Goal: Task Accomplishment & Management: Manage account settings

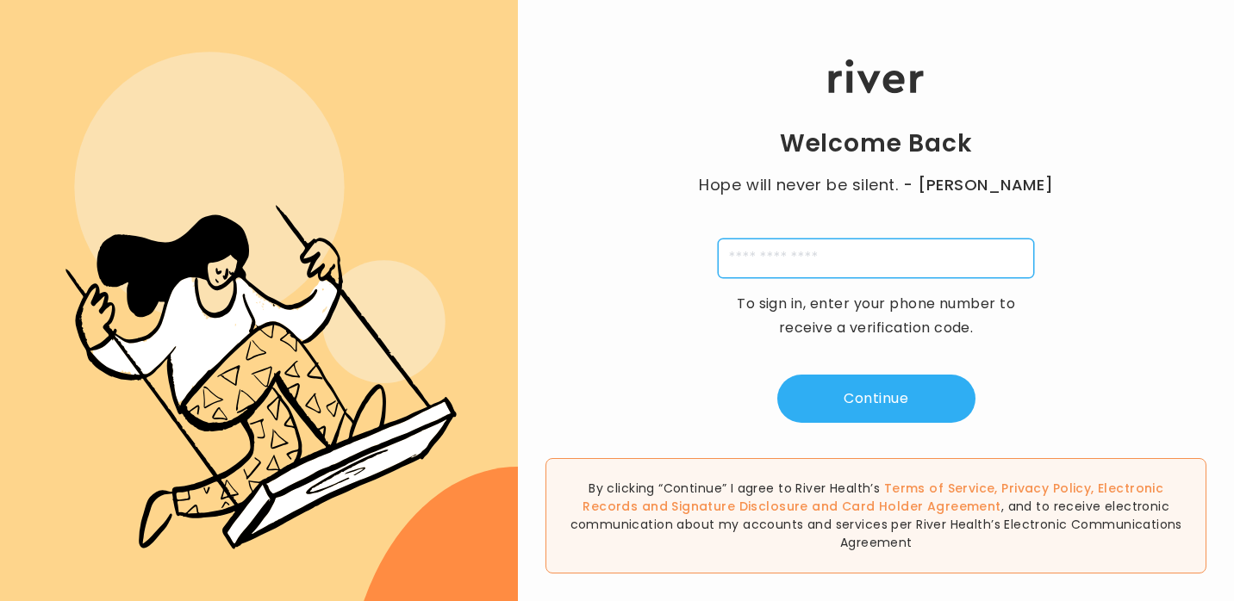
click at [785, 254] on input "tel" at bounding box center [876, 259] width 316 height 40
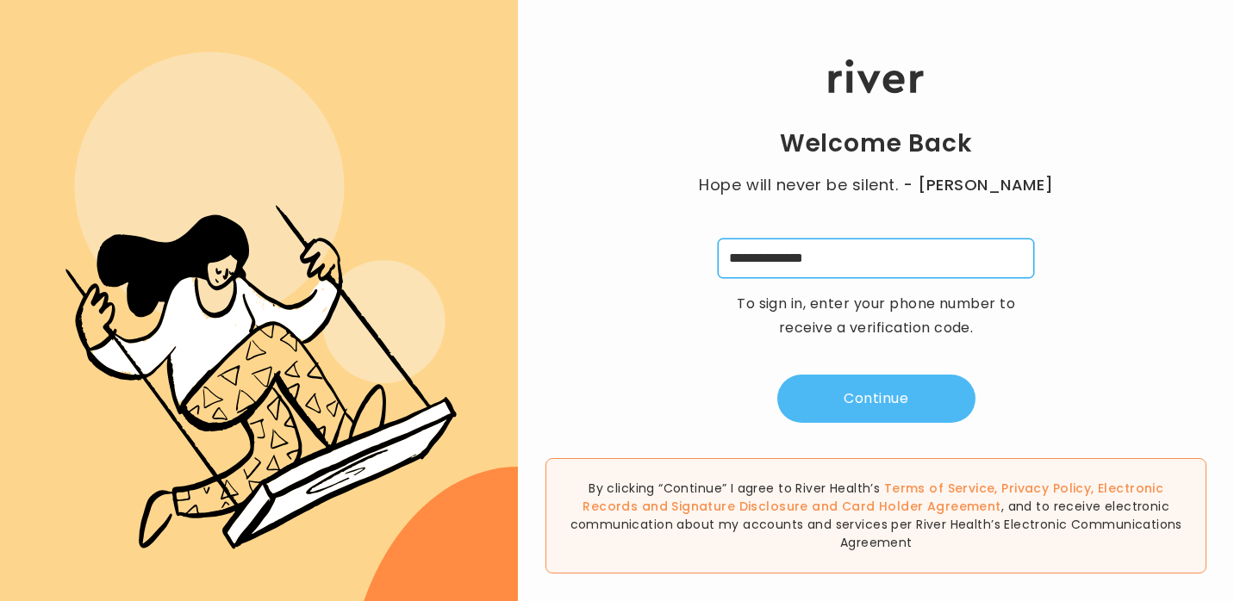
type input "**********"
click at [825, 401] on button "Continue" at bounding box center [876, 399] width 198 height 48
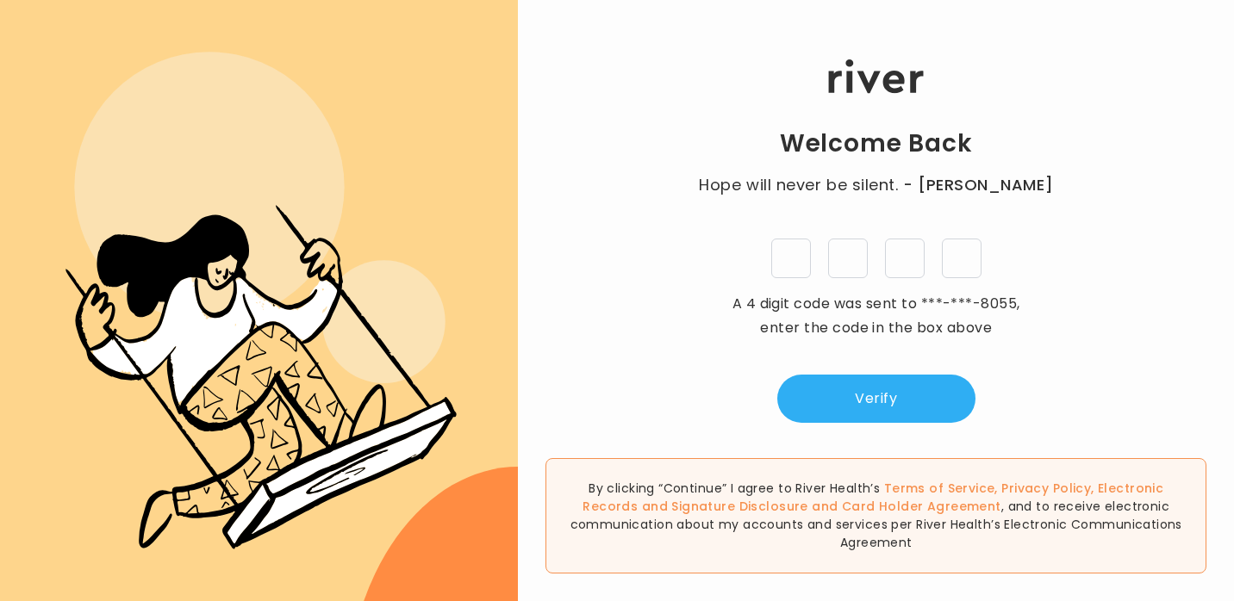
type input "*"
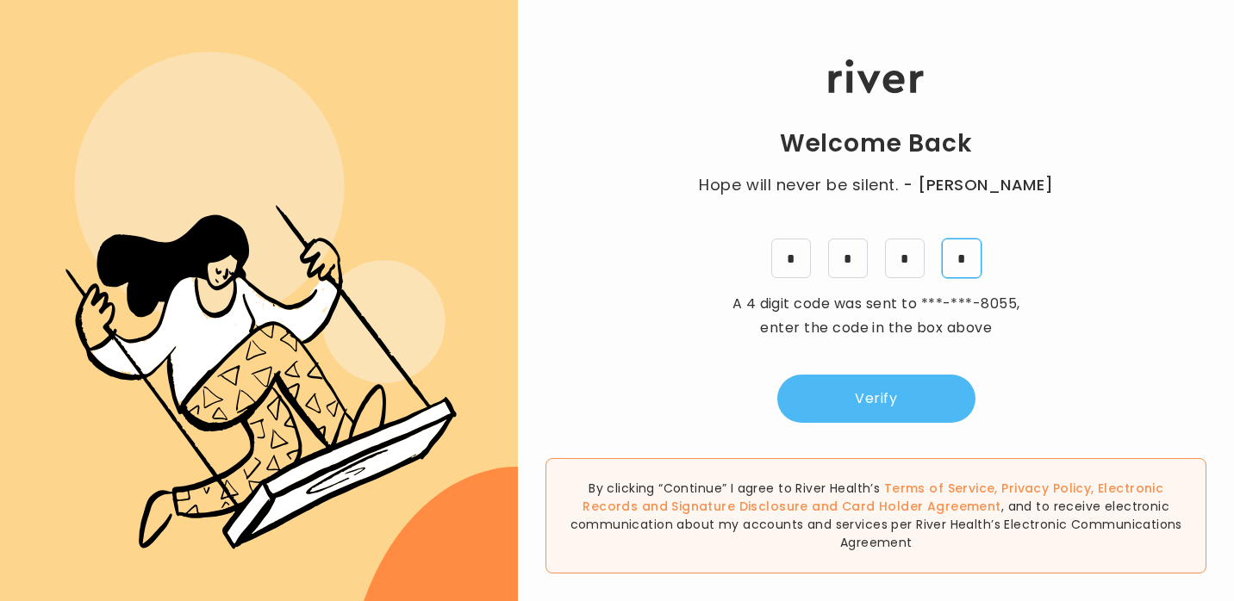
type input "*"
click at [847, 418] on button "Verify" at bounding box center [876, 399] width 198 height 48
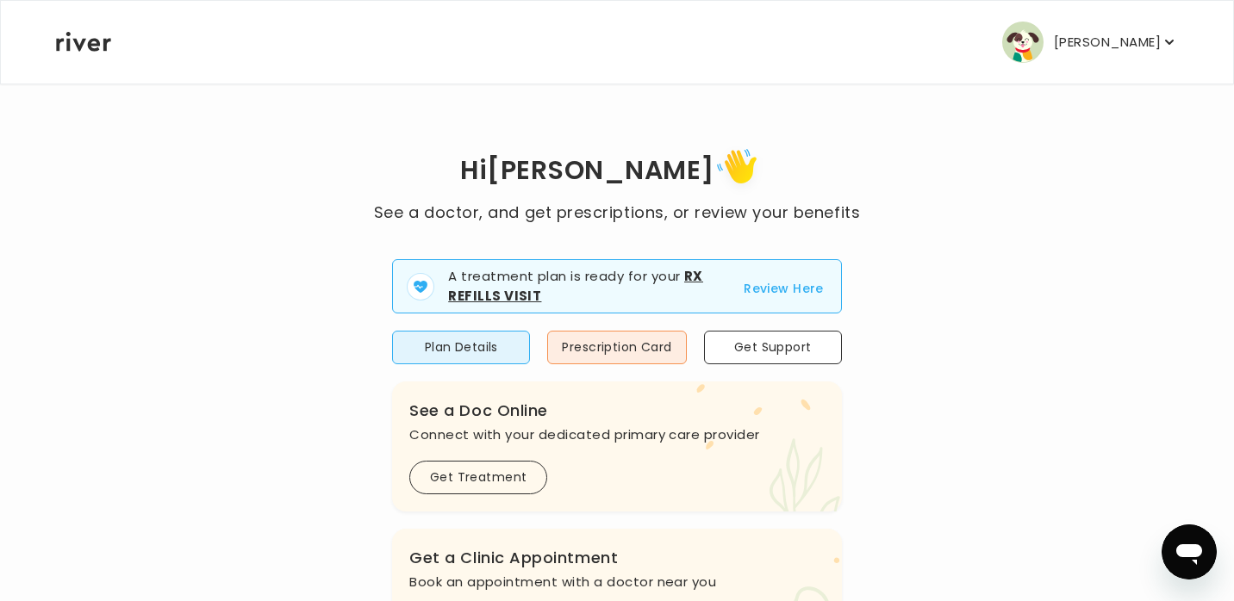
click at [1080, 40] on p "[PERSON_NAME]" at bounding box center [1107, 42] width 107 height 24
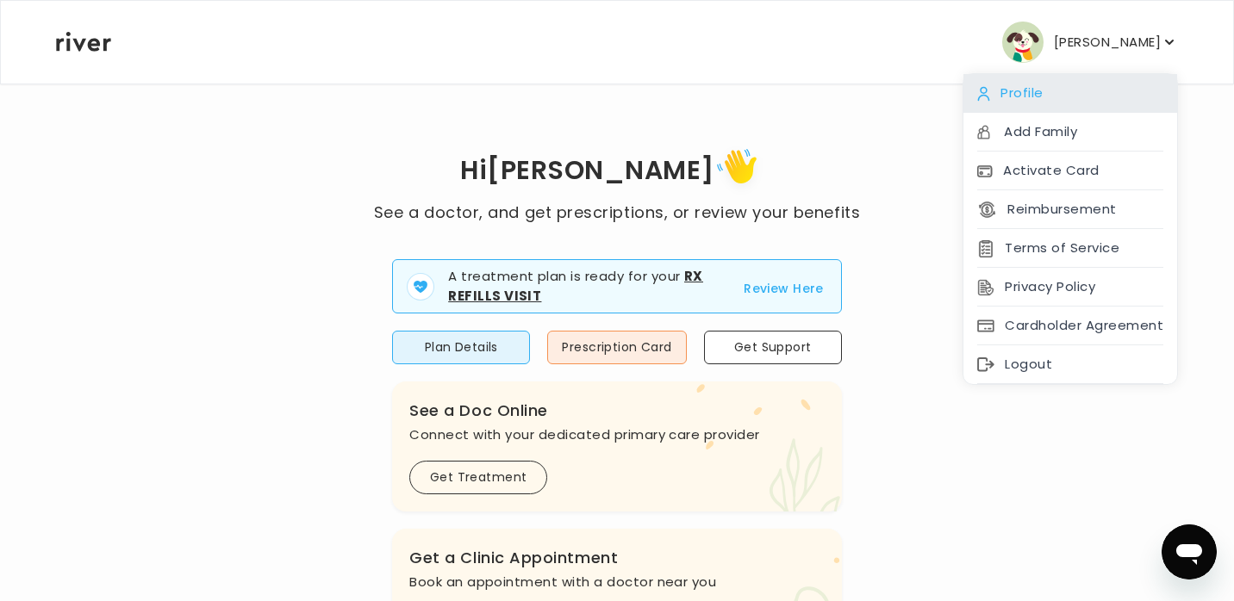
click at [1047, 95] on div "Profile" at bounding box center [1070, 93] width 214 height 39
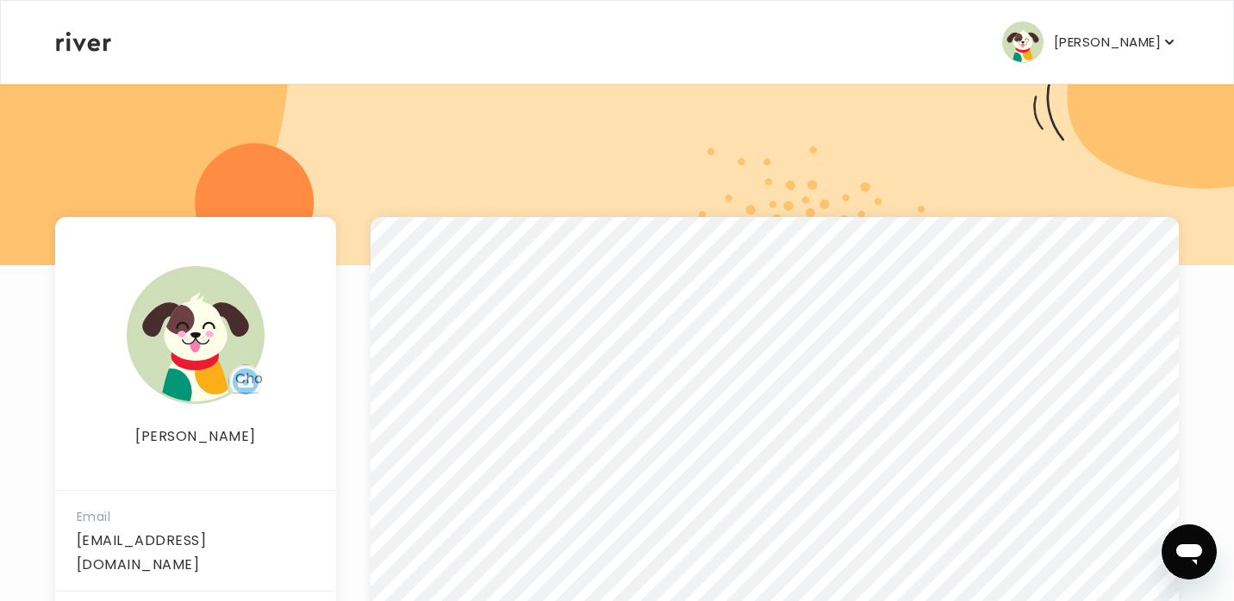
scroll to position [53, 0]
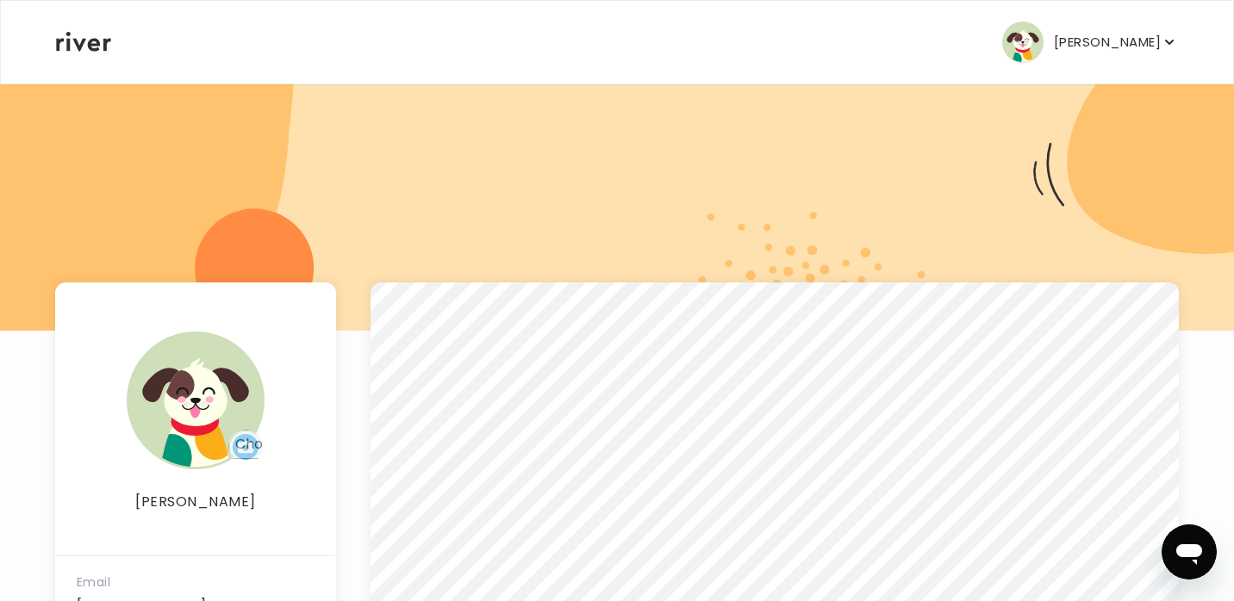
click at [1092, 30] on p "[PERSON_NAME]" at bounding box center [1107, 42] width 107 height 24
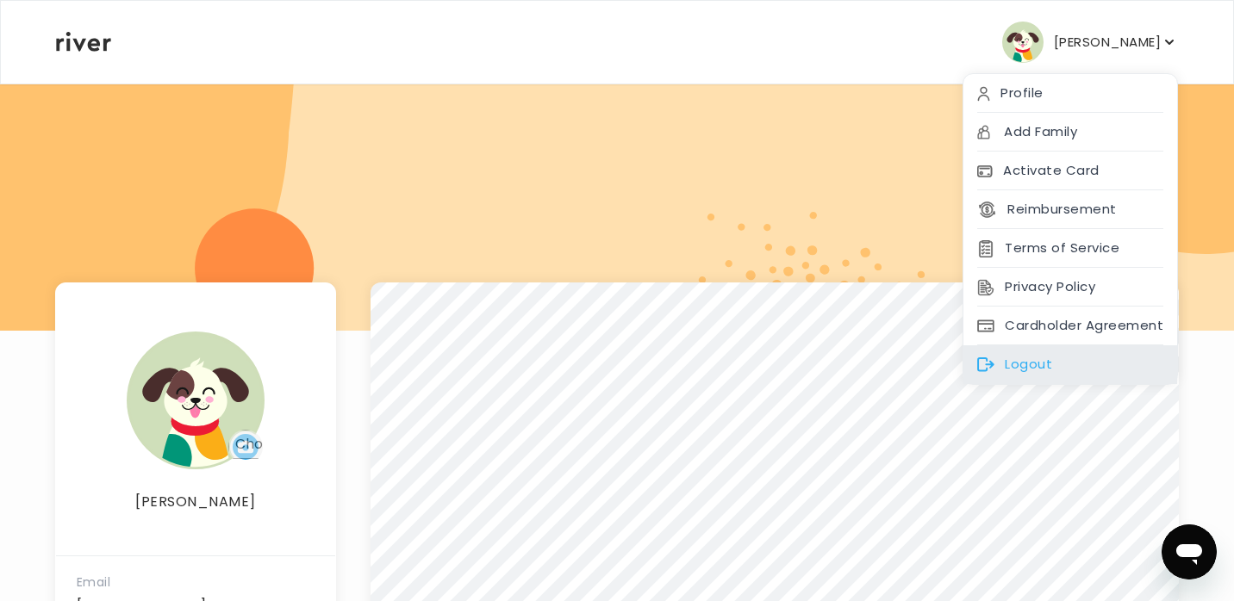
click at [1033, 357] on div "Logout" at bounding box center [1070, 365] width 214 height 39
